Goal: Check status: Check status

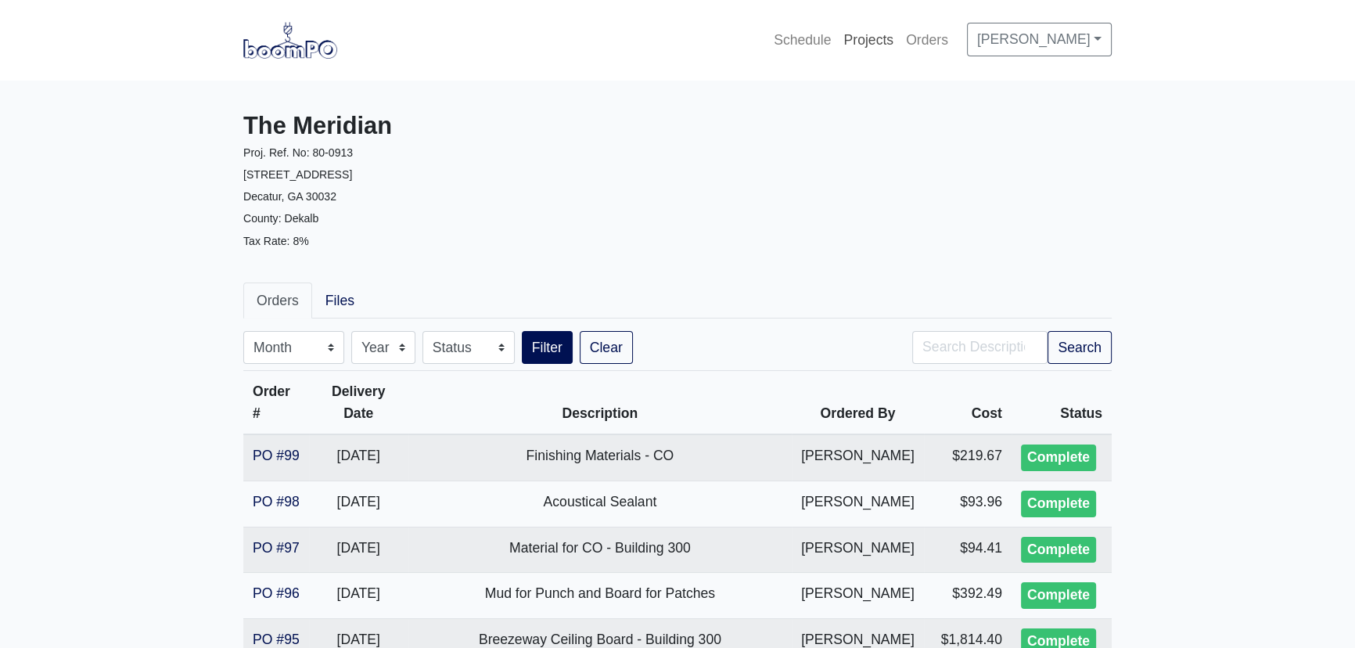
click at [860, 37] on link "Projects" at bounding box center [868, 40] width 63 height 34
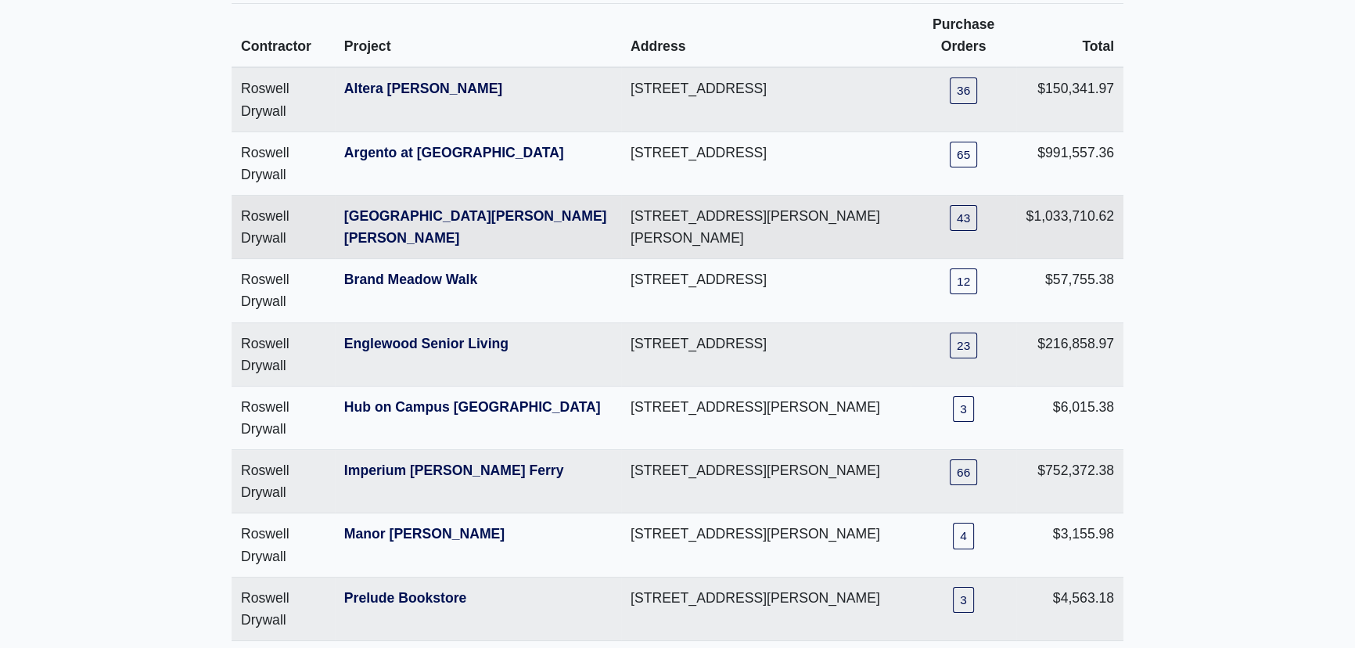
scroll to position [213, 0]
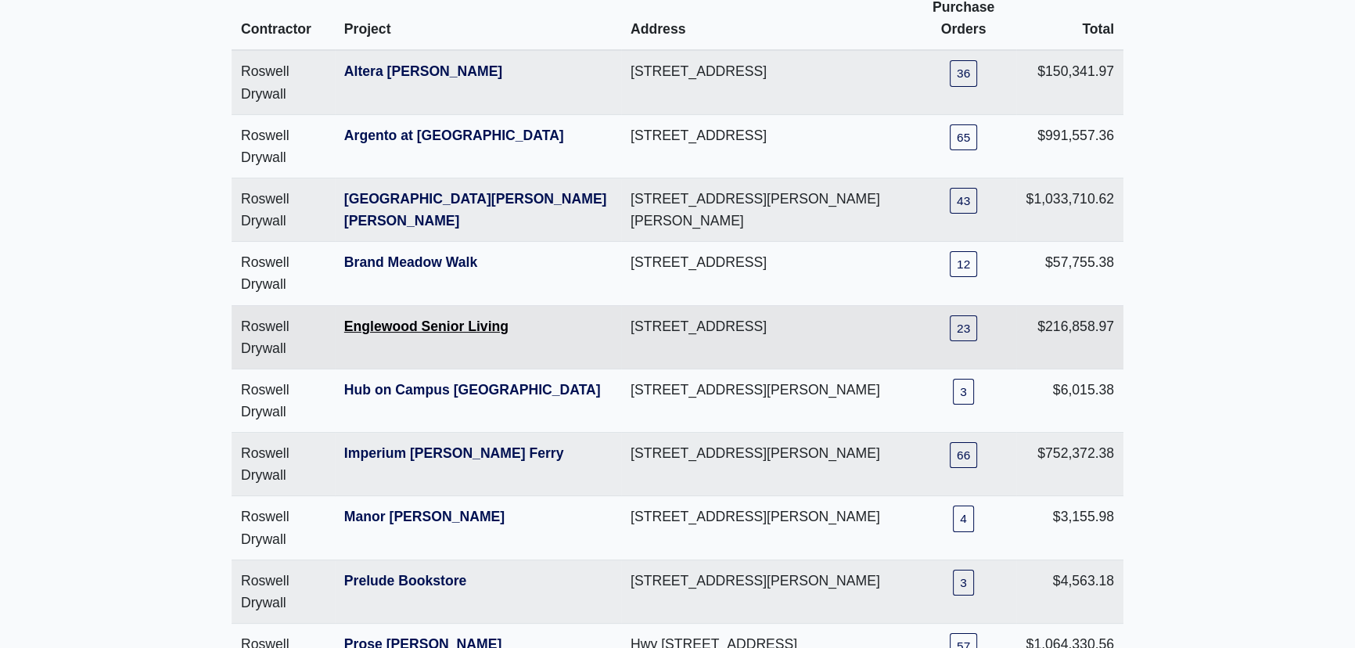
click at [419, 318] on link "Englewood Senior Living" at bounding box center [426, 326] width 164 height 16
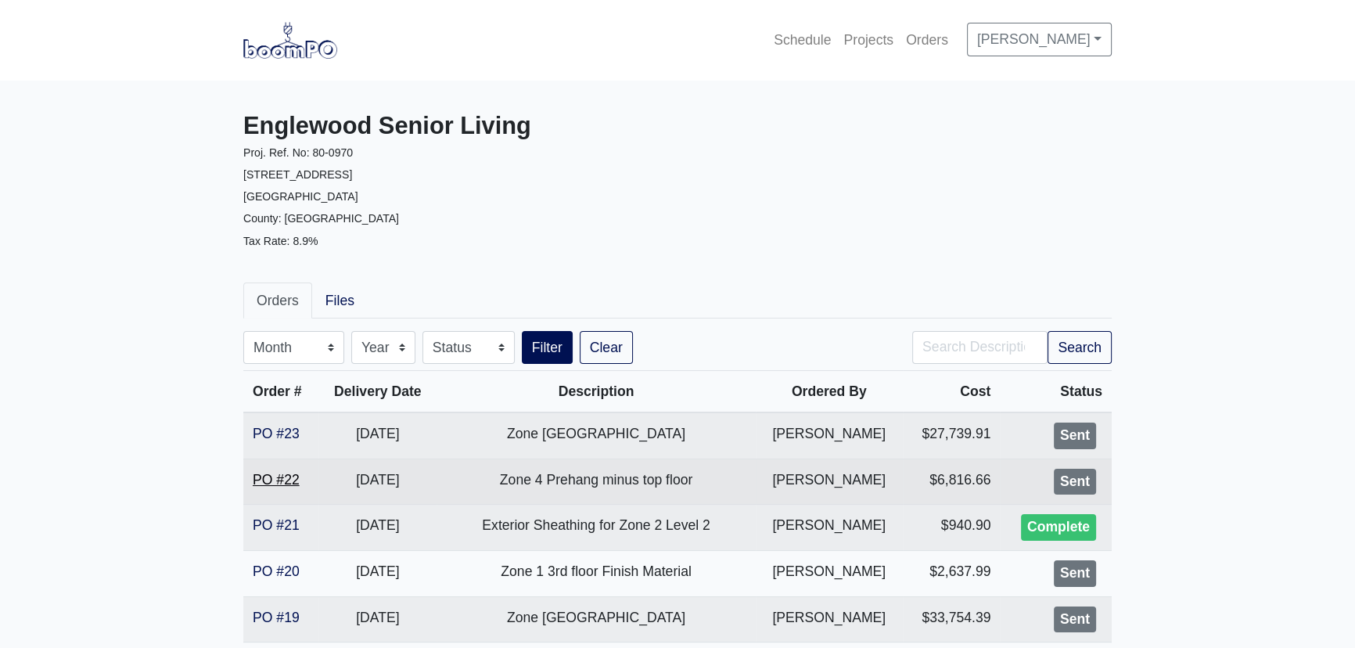
click at [292, 479] on link "PO #22" at bounding box center [276, 480] width 47 height 16
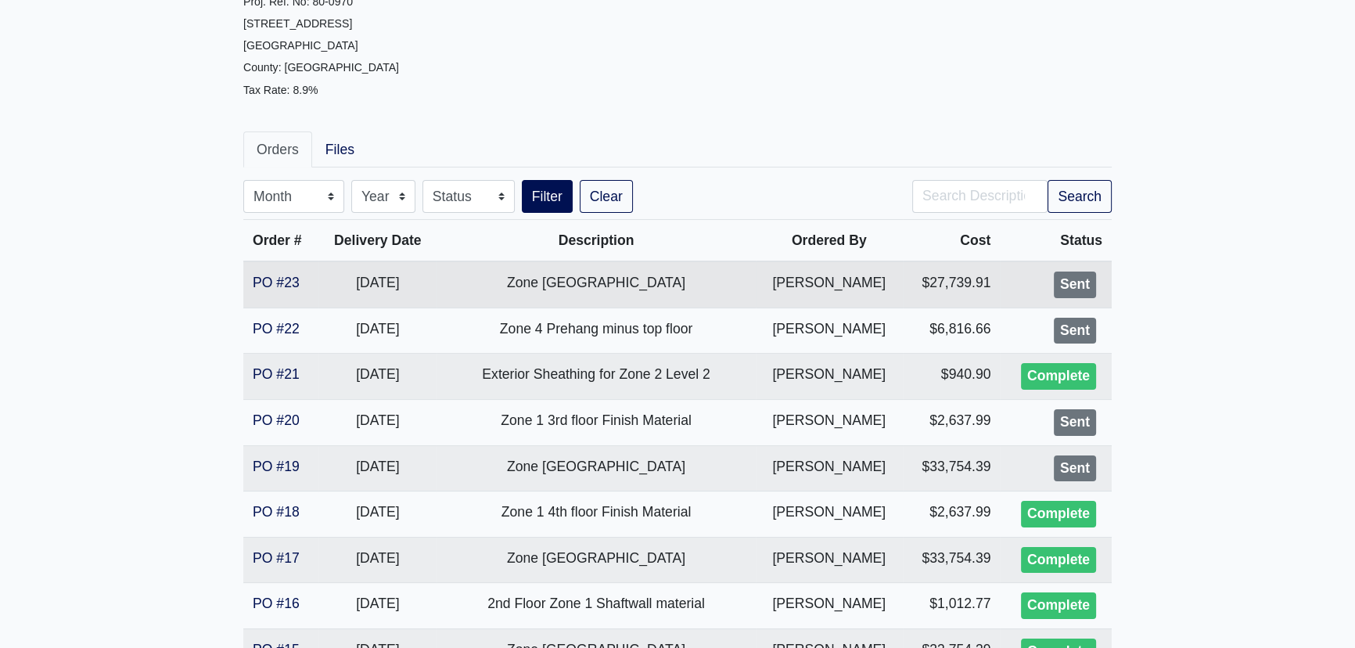
scroll to position [142, 0]
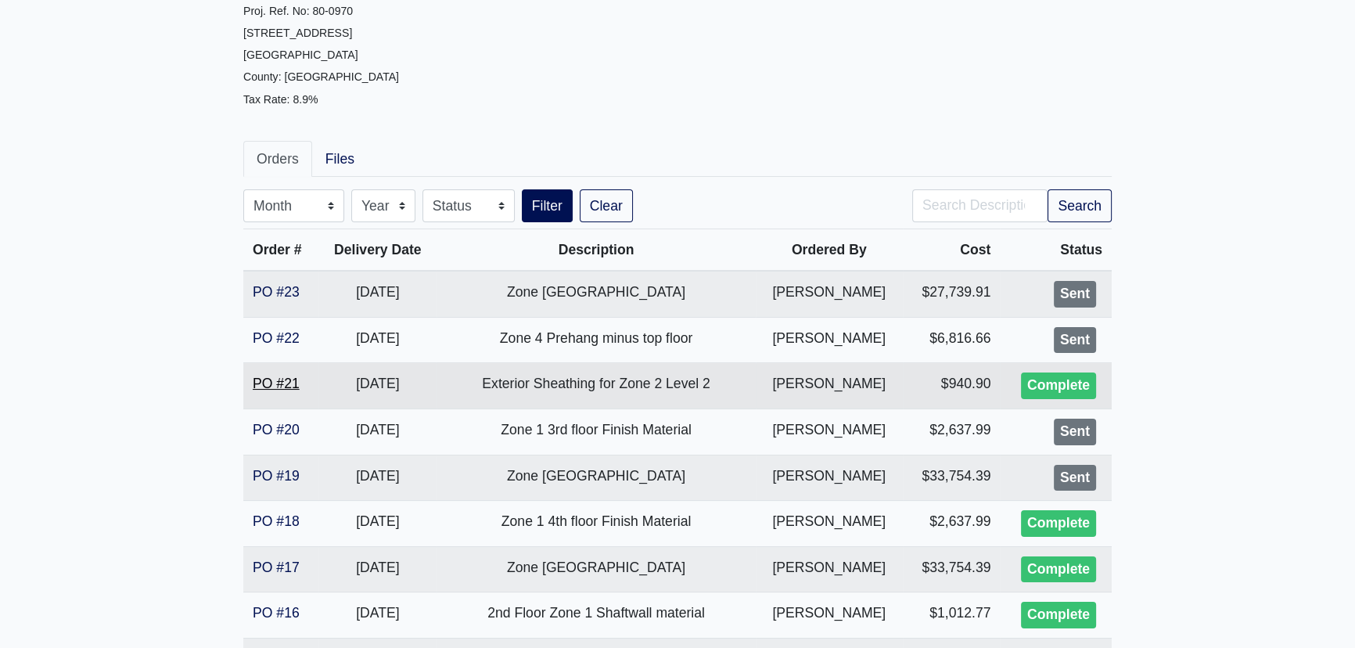
click at [282, 382] on link "PO #21" at bounding box center [276, 384] width 47 height 16
click at [264, 286] on link "PO #23" at bounding box center [276, 292] width 47 height 16
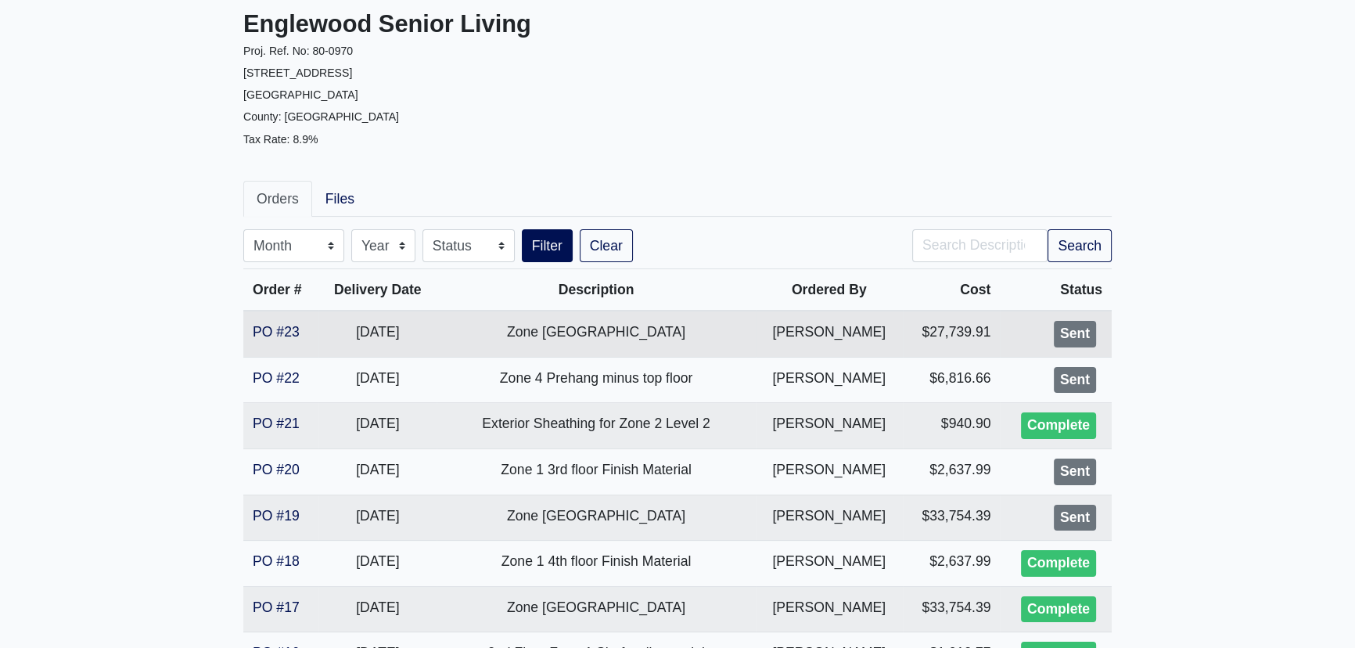
scroll to position [0, 0]
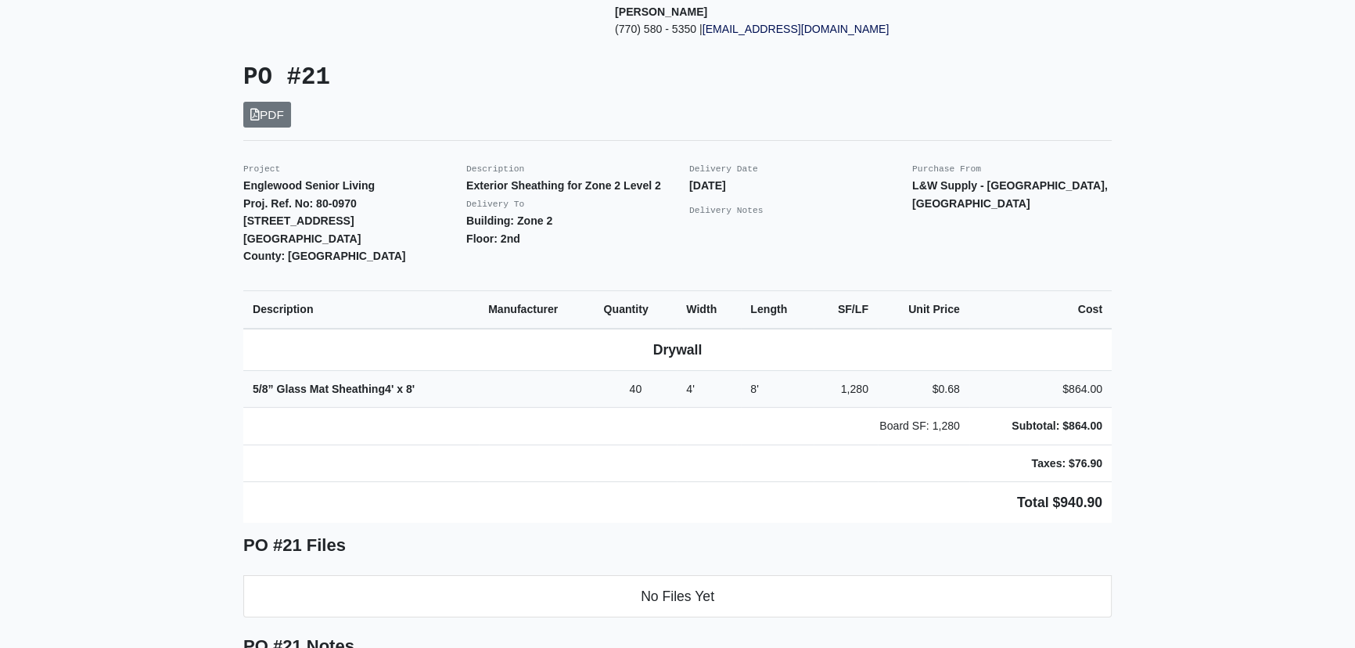
scroll to position [284, 0]
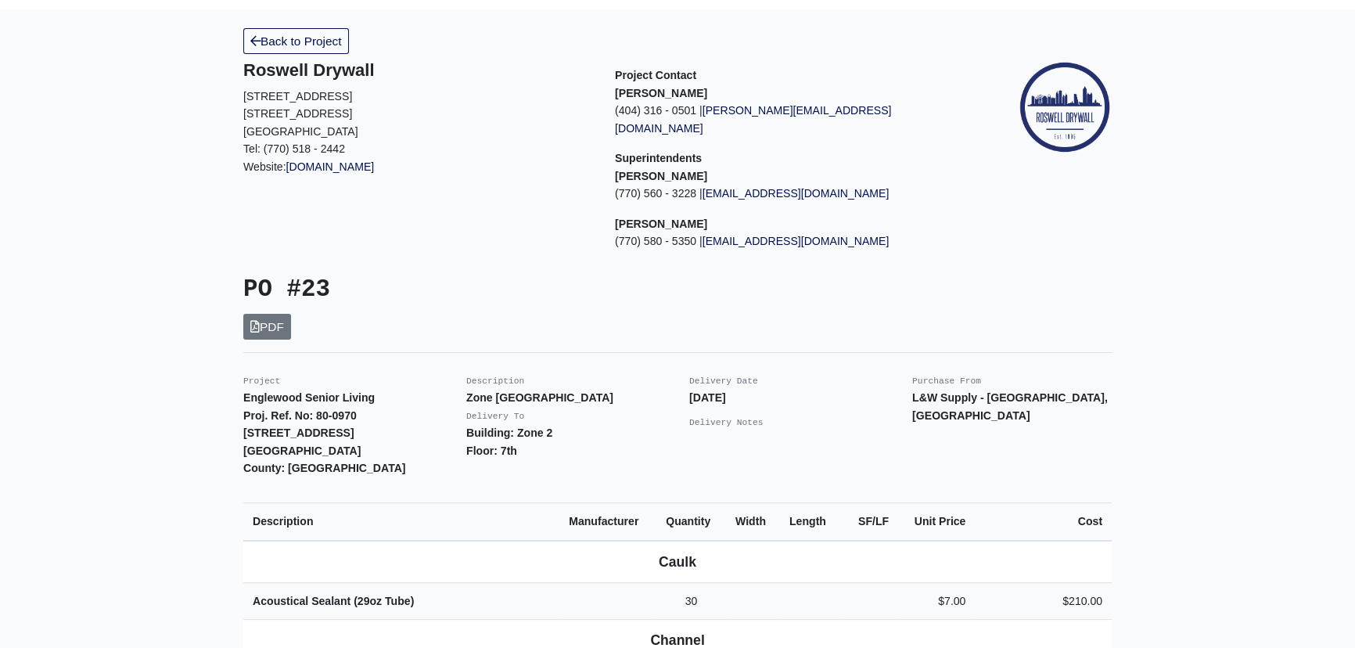
scroll to position [70, 0]
